Goal: Information Seeking & Learning: Learn about a topic

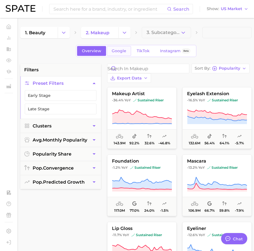
click at [119, 51] on span "Google" at bounding box center [119, 51] width 15 height 5
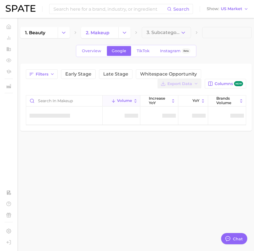
click at [177, 33] on span "3. Subcategory" at bounding box center [163, 32] width 34 height 5
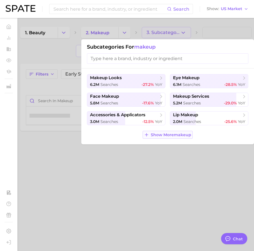
click at [158, 135] on span "Show More makeup" at bounding box center [171, 135] width 40 height 5
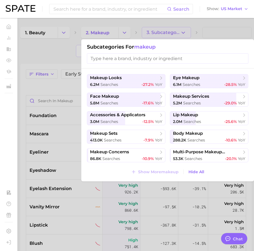
type textarea "x"
click at [126, 105] on div "5.8m searches -17.6% YoY" at bounding box center [126, 103] width 72 height 5
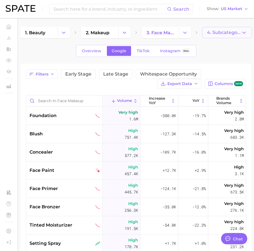
click at [219, 33] on span "4. Subcategory" at bounding box center [224, 32] width 34 height 5
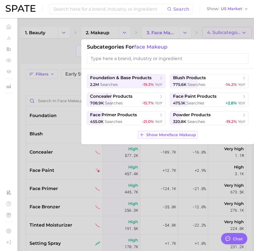
click at [168, 133] on span "Show More face makeup" at bounding box center [171, 135] width 50 height 5
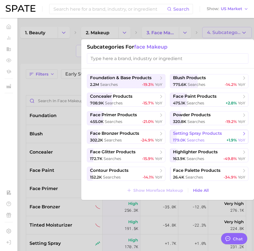
click at [180, 135] on span "setting spray products" at bounding box center [197, 133] width 49 height 5
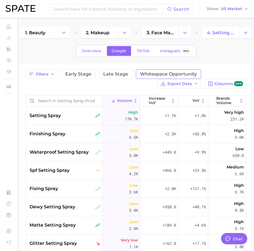
click at [149, 75] on span "Whitespace Opportunity" at bounding box center [168, 74] width 57 height 4
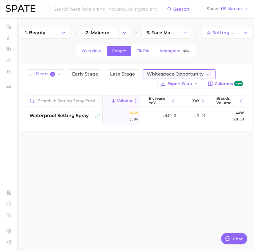
click at [181, 75] on span "Whitespace Opportunity" at bounding box center [175, 74] width 57 height 4
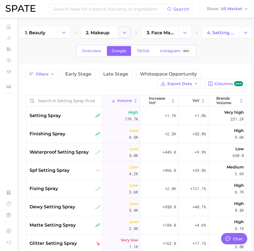
click at [124, 31] on icon "Change Category" at bounding box center [124, 33] width 6 height 6
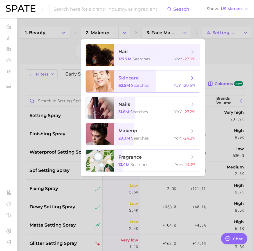
click at [140, 84] on span "searches" at bounding box center [140, 85] width 18 height 5
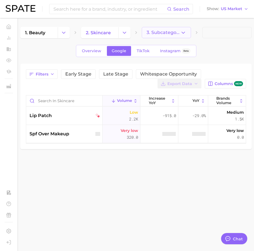
click at [183, 32] on icon "button" at bounding box center [183, 33] width 6 height 6
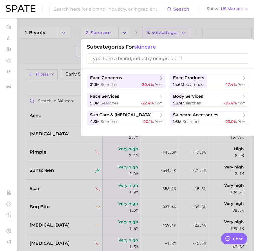
click at [213, 35] on div at bounding box center [127, 125] width 254 height 251
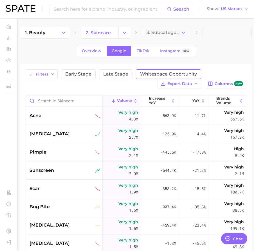
click at [142, 75] on span "Whitespace Opportunity" at bounding box center [168, 74] width 57 height 4
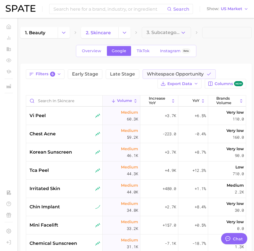
scroll to position [222, 0]
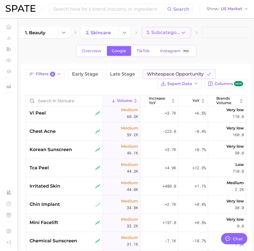
click at [157, 34] on span "3. Subcategory" at bounding box center [163, 32] width 34 height 5
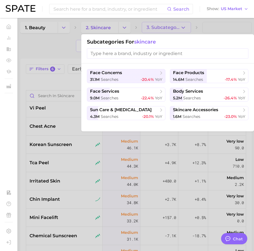
scroll to position [0, 0]
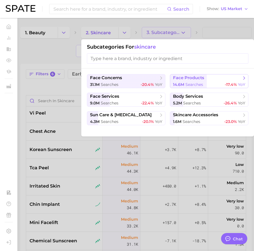
click at [203, 83] on div "14.6m searches -17.4% YoY" at bounding box center [209, 84] width 72 height 5
